Goal: Transaction & Acquisition: Download file/media

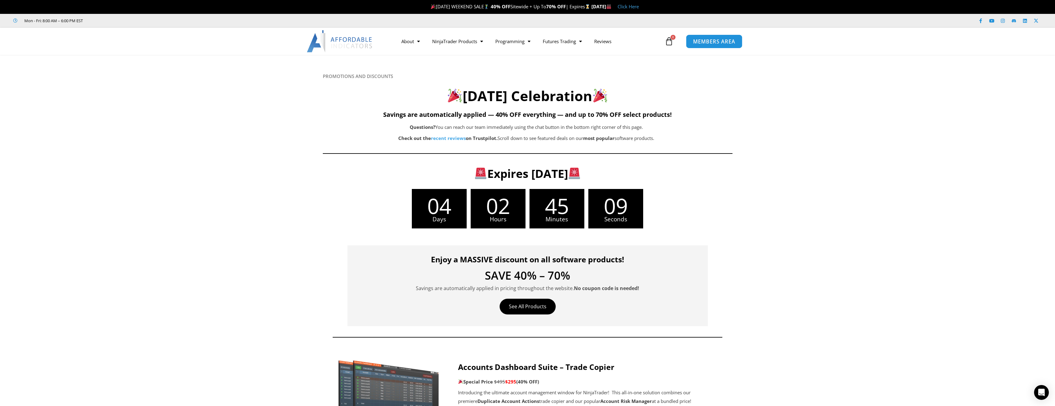
click at [712, 45] on link "MEMBERS AREA" at bounding box center [714, 41] width 56 height 14
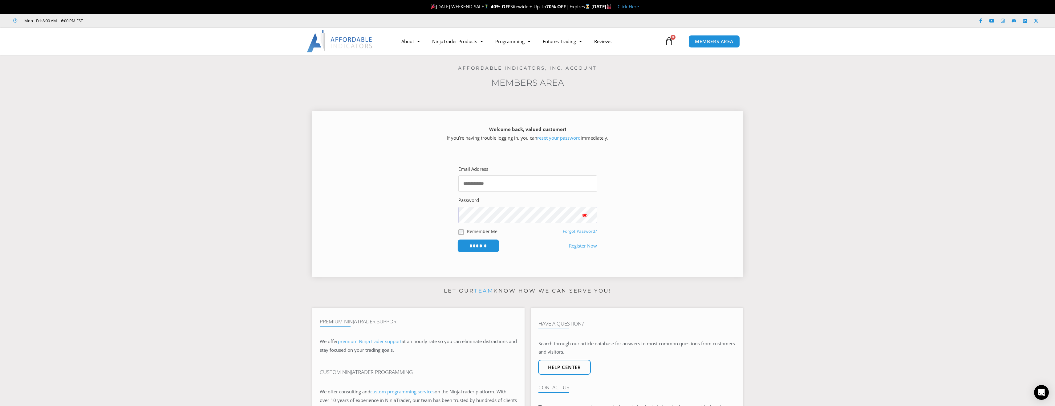
type input "**********"
click at [480, 247] on input "******" at bounding box center [478, 245] width 42 height 13
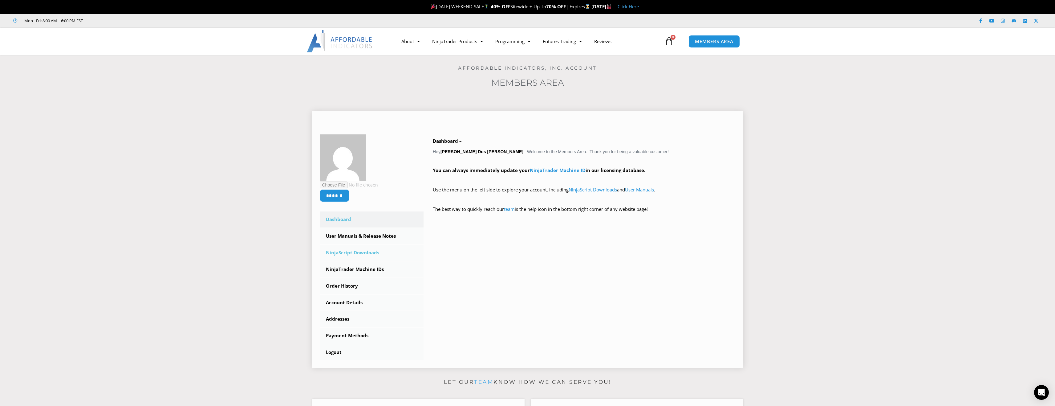
click at [365, 251] on link "NinjaScript Downloads" at bounding box center [372, 252] width 104 height 16
